Goal: Navigation & Orientation: Understand site structure

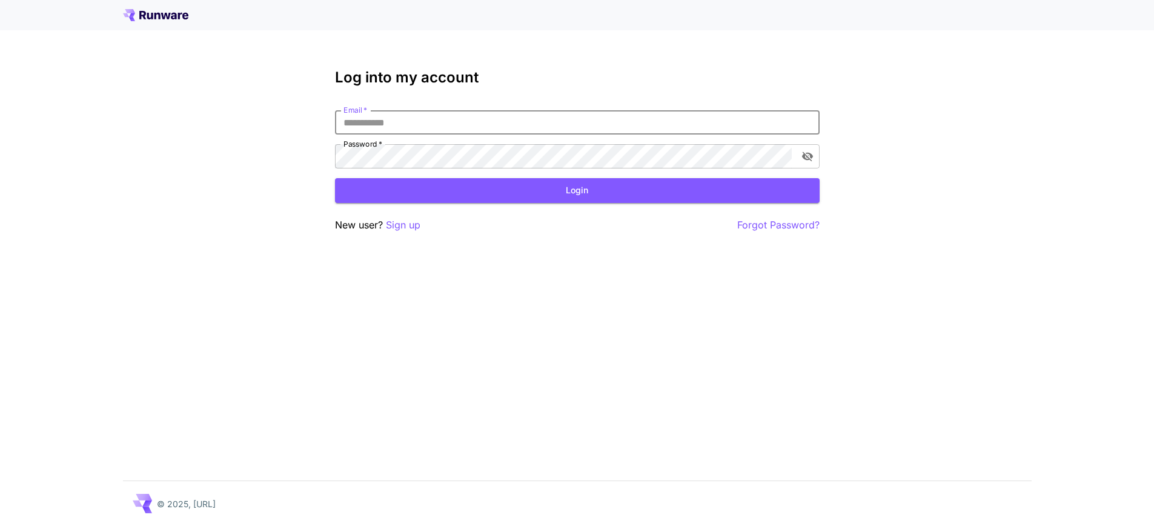
click at [385, 111] on input "Email   *" at bounding box center [577, 122] width 484 height 24
type input "**********"
click button "Login" at bounding box center [577, 190] width 484 height 25
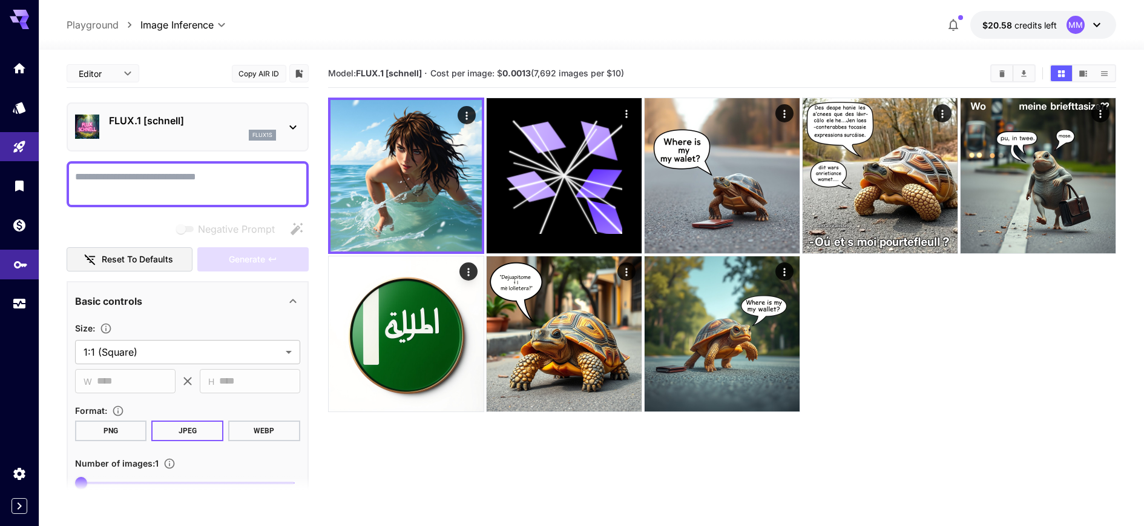
click at [20, 257] on icon "API Keys" at bounding box center [20, 261] width 15 height 15
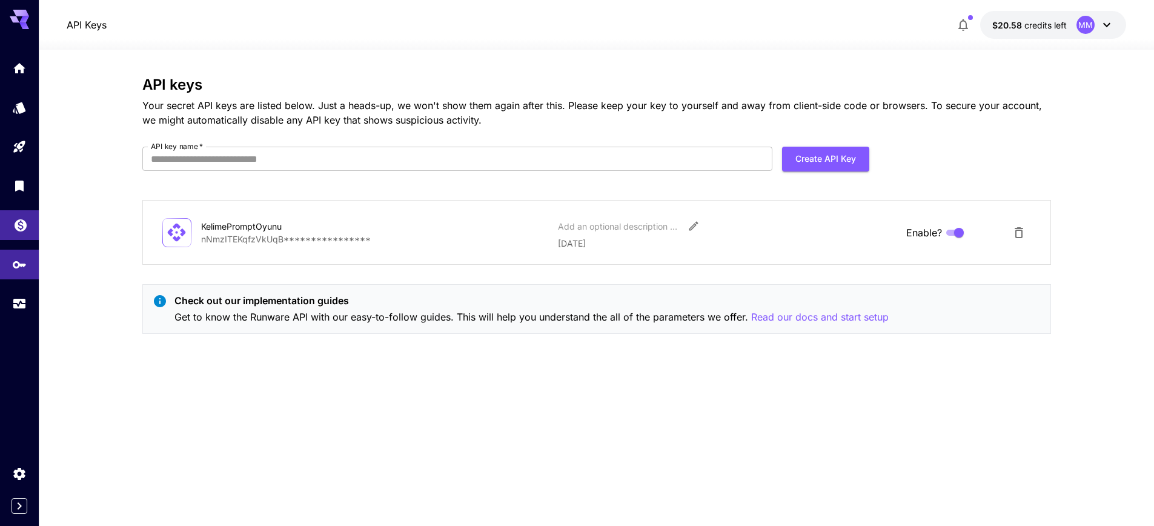
click at [12, 229] on link at bounding box center [19, 225] width 39 height 30
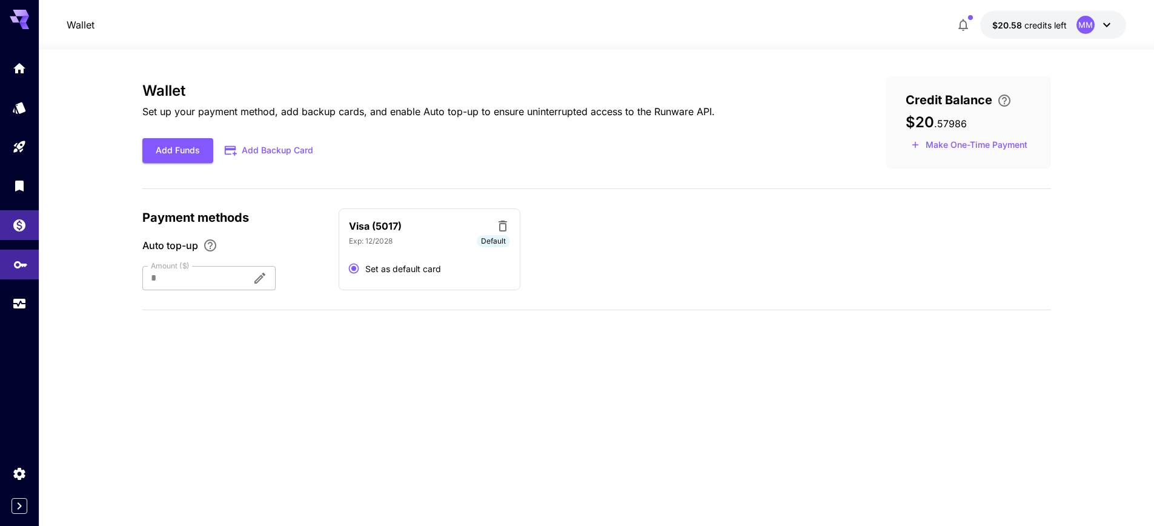
click at [28, 270] on link at bounding box center [19, 264] width 39 height 30
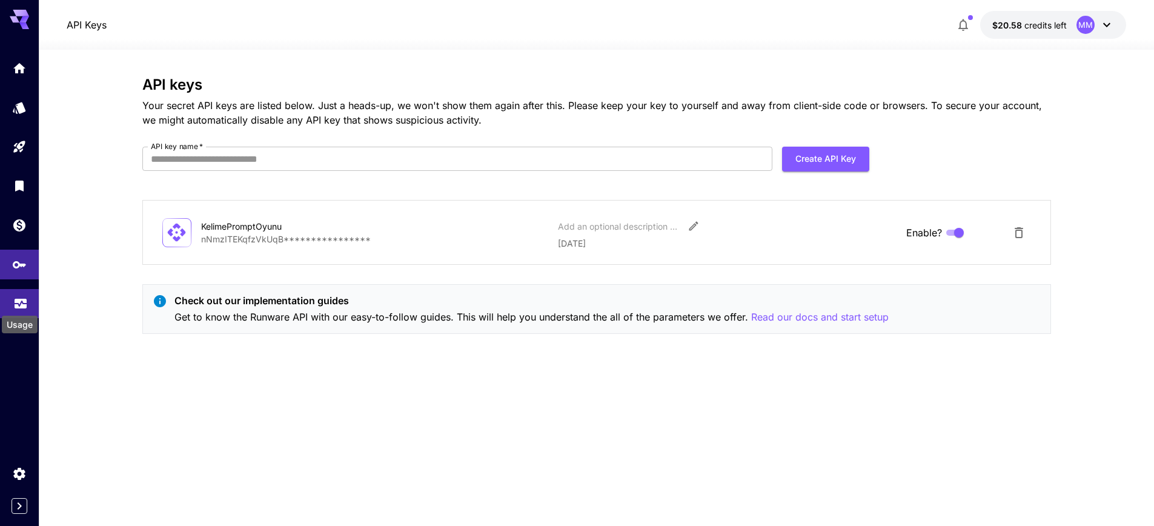
click at [18, 303] on icon "Usage" at bounding box center [20, 299] width 15 height 15
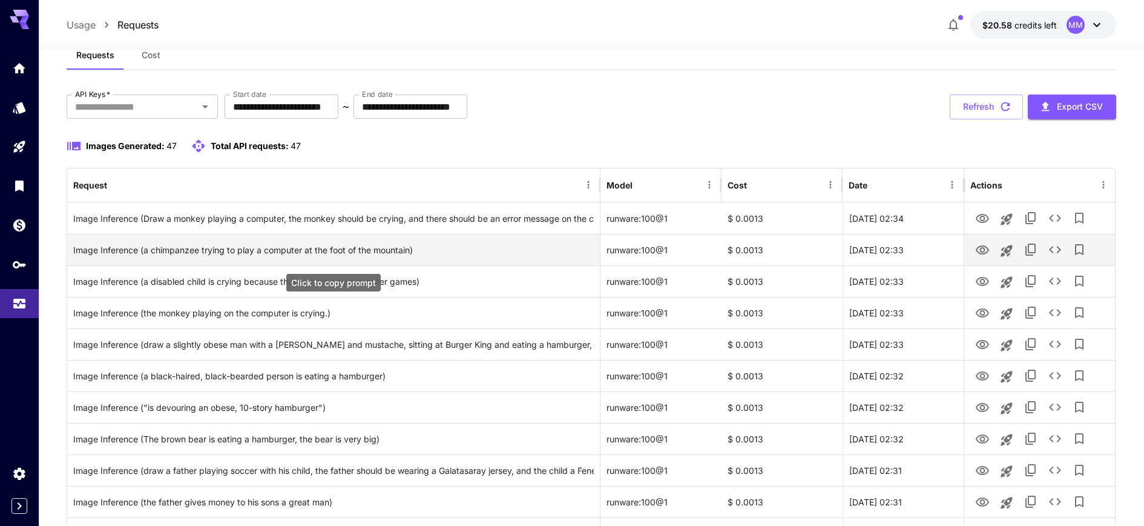
scroll to position [42, 0]
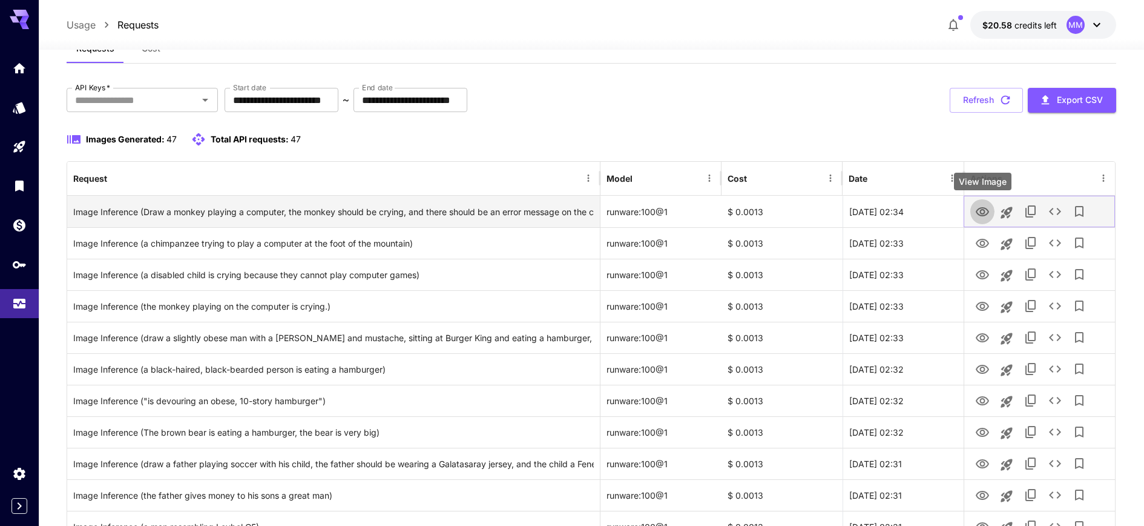
click at [982, 211] on icon "View Image" at bounding box center [983, 212] width 15 height 15
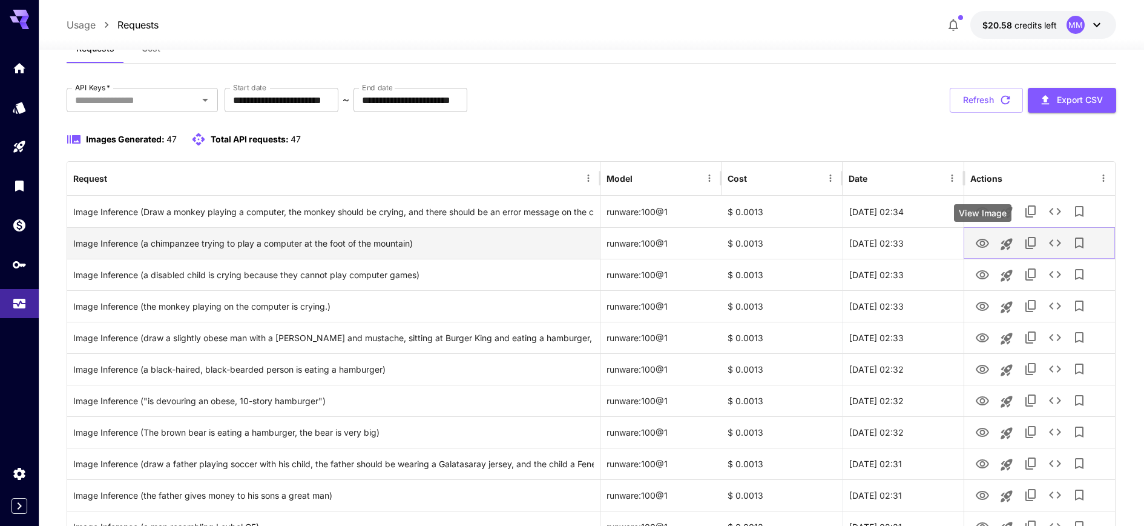
click at [985, 246] on icon "View Image" at bounding box center [982, 243] width 13 height 9
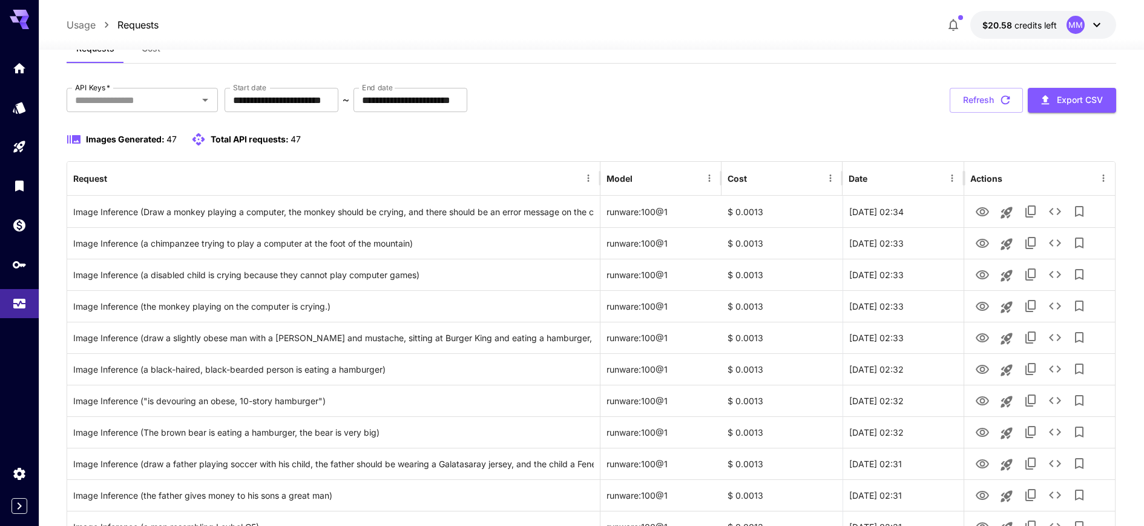
click at [837, 62] on div "Requests Cost" at bounding box center [592, 49] width 1051 height 30
